Goal: Check status: Check status

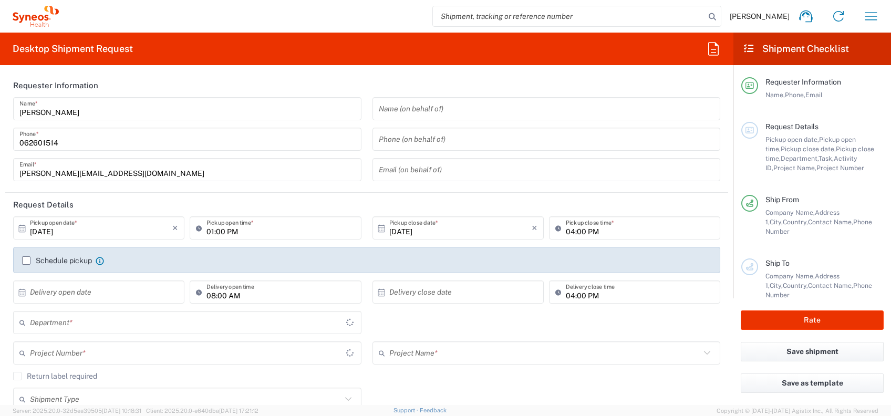
type input "3235"
type input "[GEOGRAPHIC_DATA]"
click at [864, 15] on icon "button" at bounding box center [871, 16] width 17 height 17
type input "Syneos Health d.o.o. [GEOGRAPHIC_DATA]-[GEOGRAPHIC_DATA]"
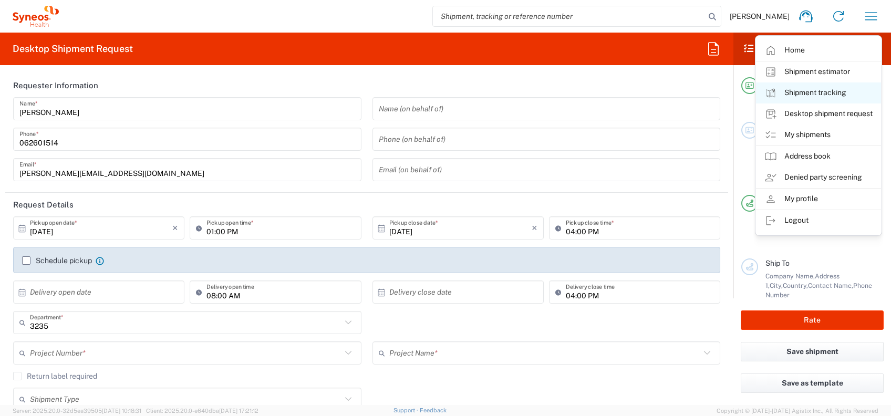
click at [799, 88] on link "Shipment tracking" at bounding box center [818, 93] width 125 height 21
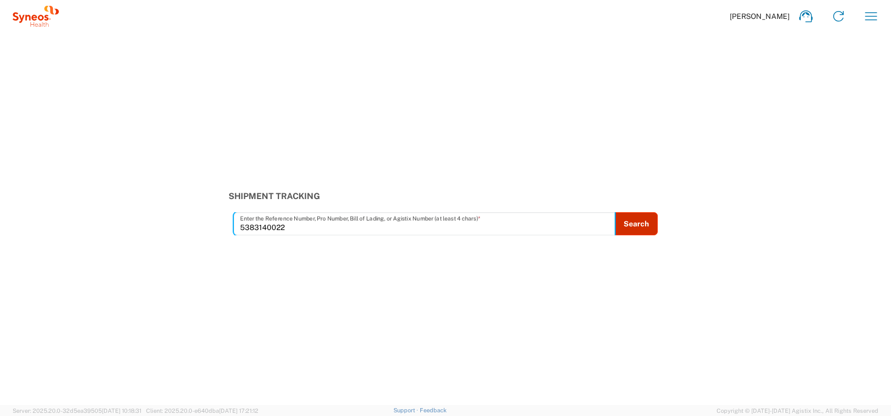
type input "5383140022"
click at [631, 224] on button "Search" at bounding box center [636, 223] width 43 height 23
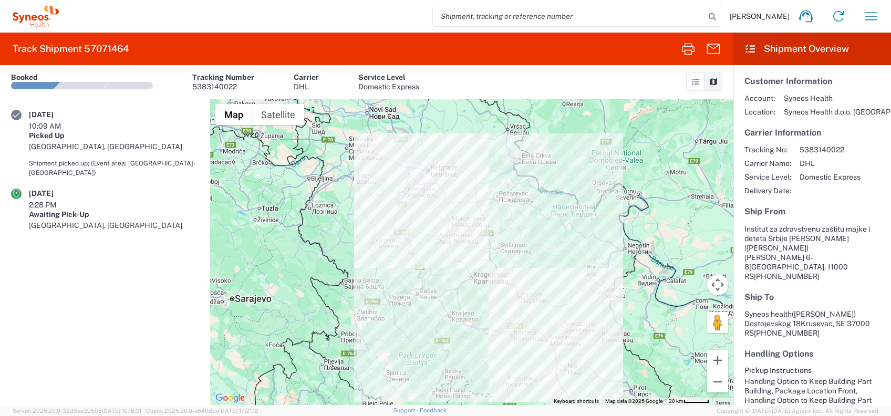
click at [109, 221] on div "[GEOGRAPHIC_DATA], [GEOGRAPHIC_DATA]" at bounding box center [114, 225] width 170 height 9
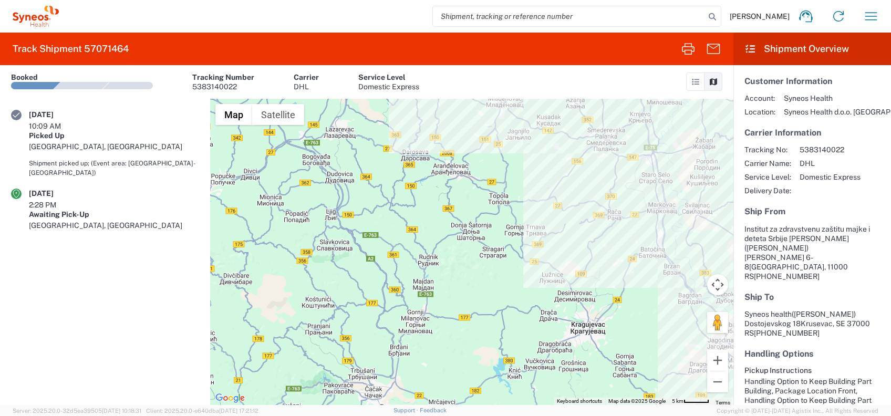
drag, startPoint x: 450, startPoint y: 189, endPoint x: 466, endPoint y: 327, distance: 138.7
click at [466, 327] on div at bounding box center [472, 252] width 524 height 306
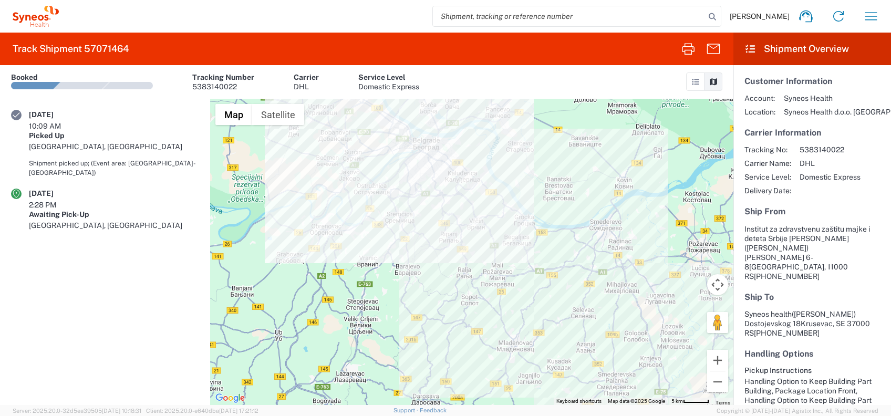
drag, startPoint x: 448, startPoint y: 234, endPoint x: 465, endPoint y: 291, distance: 58.9
click at [466, 291] on div at bounding box center [472, 252] width 524 height 306
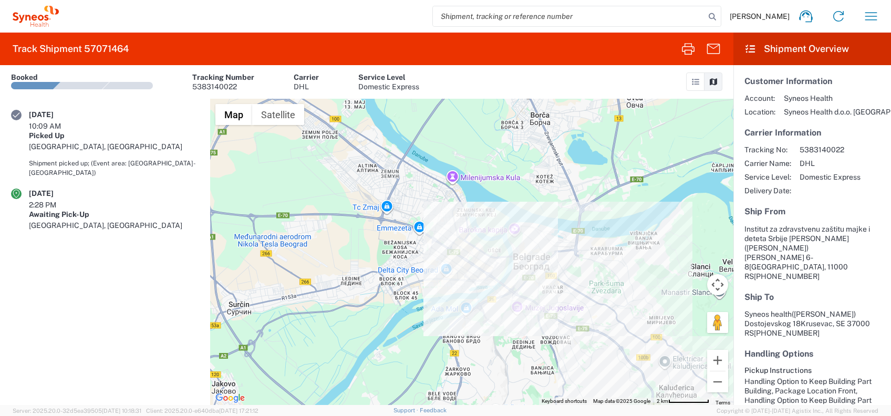
drag, startPoint x: 433, startPoint y: 170, endPoint x: 431, endPoint y: 273, distance: 102.5
click at [431, 273] on div at bounding box center [472, 252] width 524 height 306
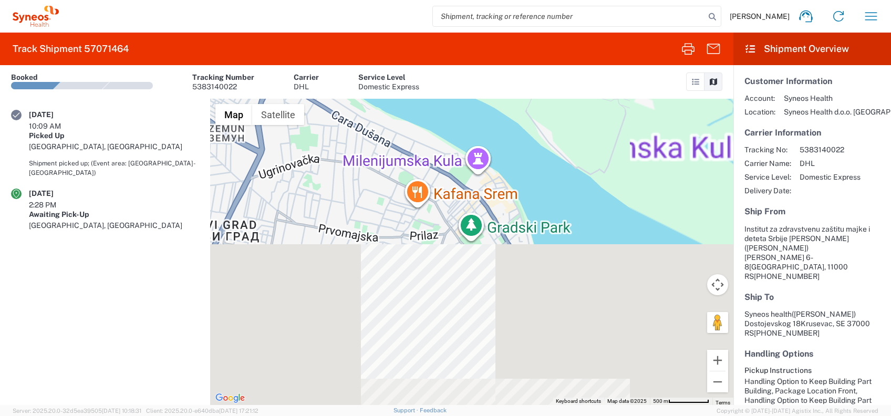
drag, startPoint x: 425, startPoint y: 374, endPoint x: 463, endPoint y: 202, distance: 176.5
click at [463, 202] on div at bounding box center [472, 252] width 524 height 306
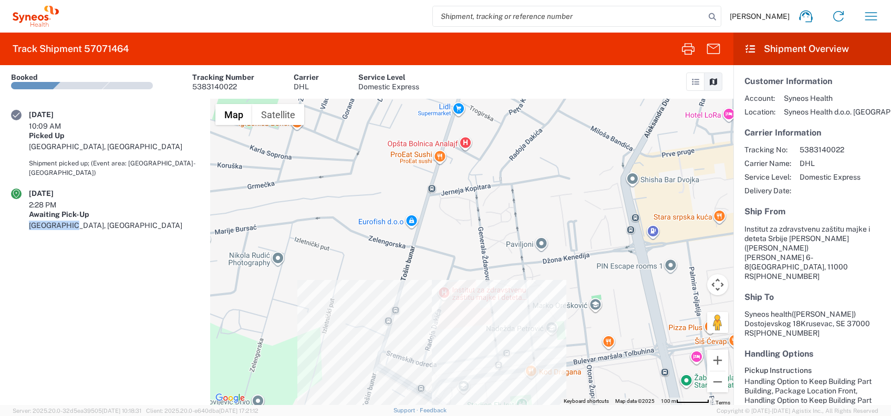
drag, startPoint x: 122, startPoint y: 171, endPoint x: 81, endPoint y: 175, distance: 41.2
click at [81, 221] on div "[GEOGRAPHIC_DATA], [GEOGRAPHIC_DATA]" at bounding box center [114, 225] width 170 height 9
click at [85, 221] on div "[GEOGRAPHIC_DATA], [GEOGRAPHIC_DATA]" at bounding box center [114, 225] width 170 height 9
click at [86, 221] on div "[GEOGRAPHIC_DATA], [GEOGRAPHIC_DATA]" at bounding box center [114, 225] width 170 height 9
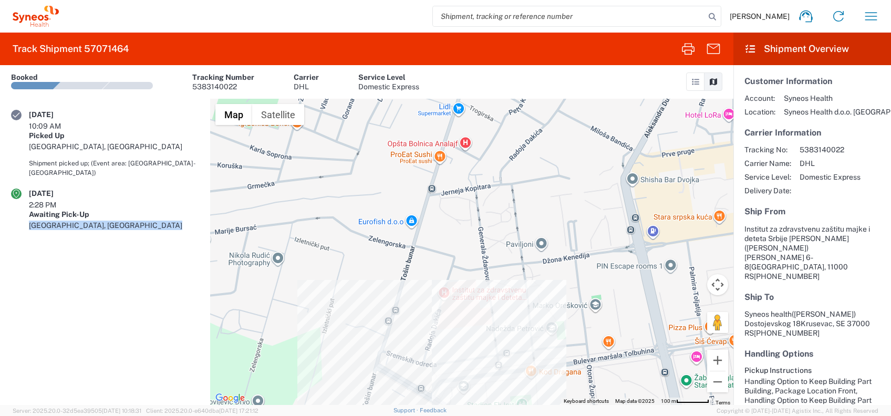
click at [86, 221] on div "[GEOGRAPHIC_DATA], [GEOGRAPHIC_DATA]" at bounding box center [114, 225] width 170 height 9
drag, startPoint x: 86, startPoint y: 176, endPoint x: 88, endPoint y: 186, distance: 10.3
click at [88, 189] on div "[DATE] 2:28 PM Awaiting Pick-Up [GEOGRAPHIC_DATA], [GEOGRAPHIC_DATA]" at bounding box center [114, 213] width 170 height 49
